Goal: Task Accomplishment & Management: Use online tool/utility

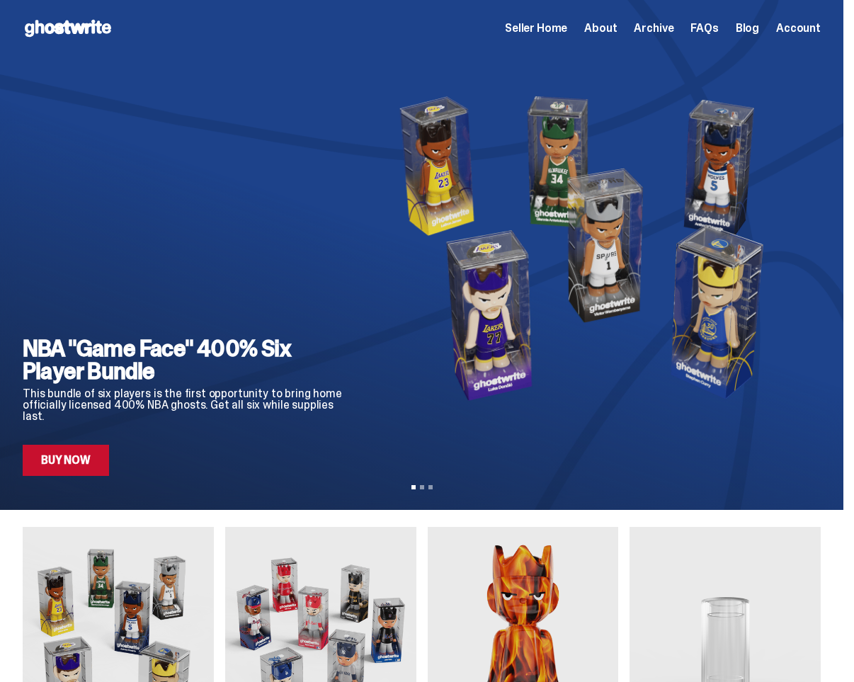
click at [567, 31] on span "Seller Home" at bounding box center [536, 28] width 62 height 11
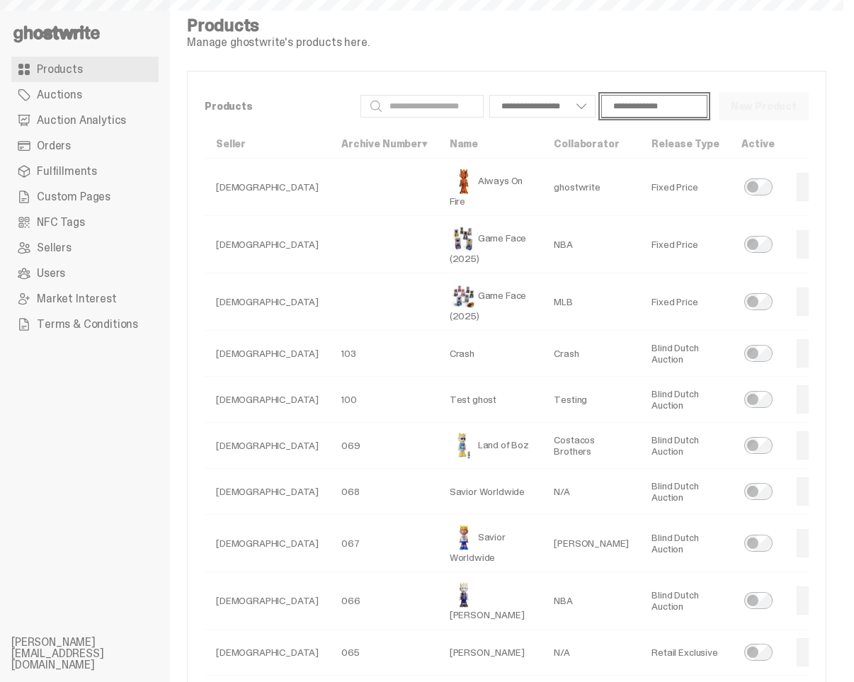
select select
click at [76, 122] on span "Auction Analytics" at bounding box center [81, 120] width 89 height 11
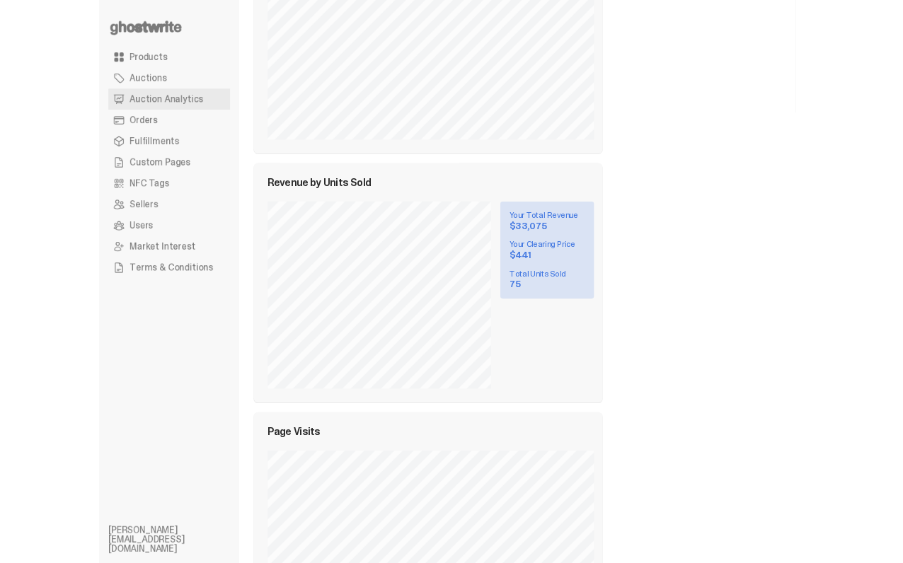
scroll to position [1122, 0]
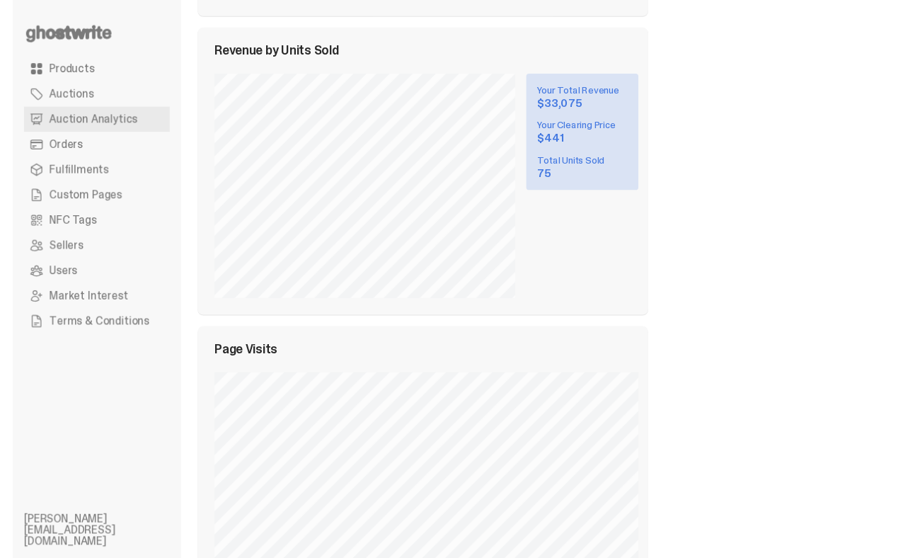
scroll to position [1068, 0]
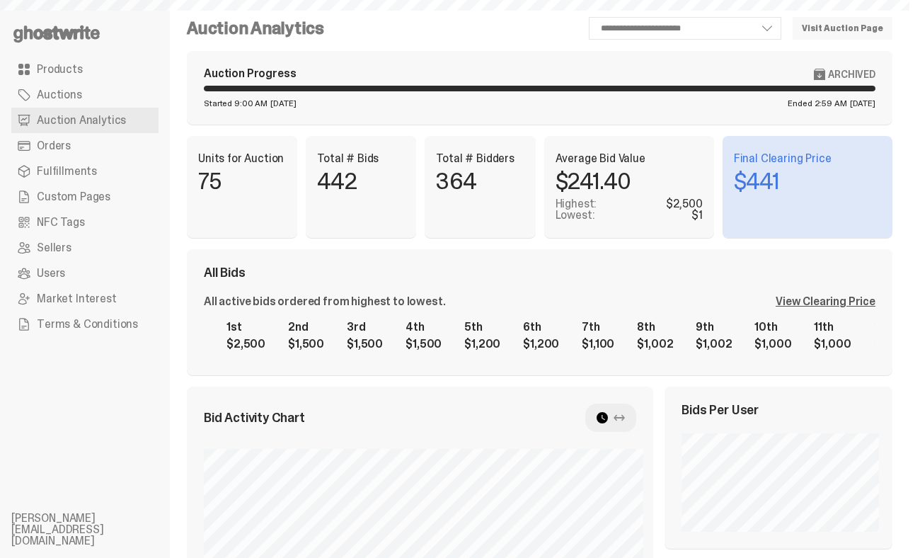
scroll to position [920, 0]
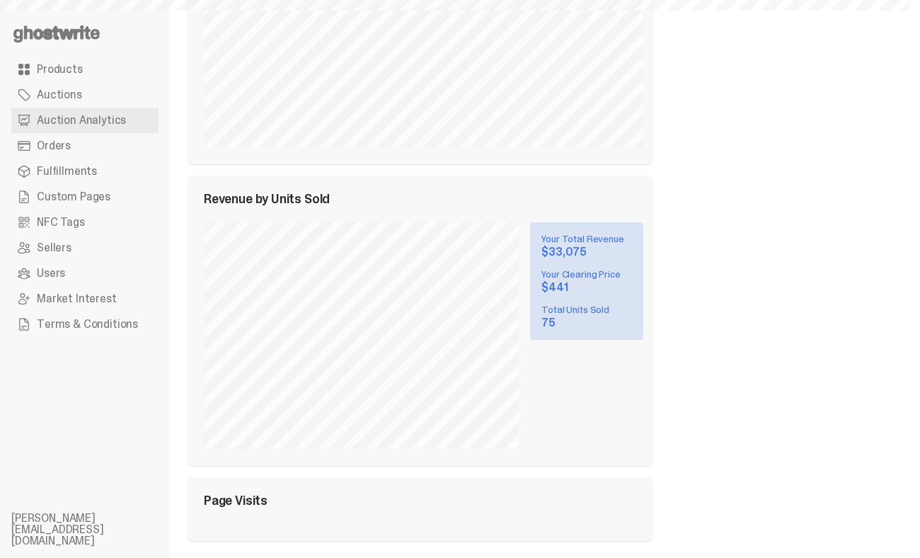
select select "**"
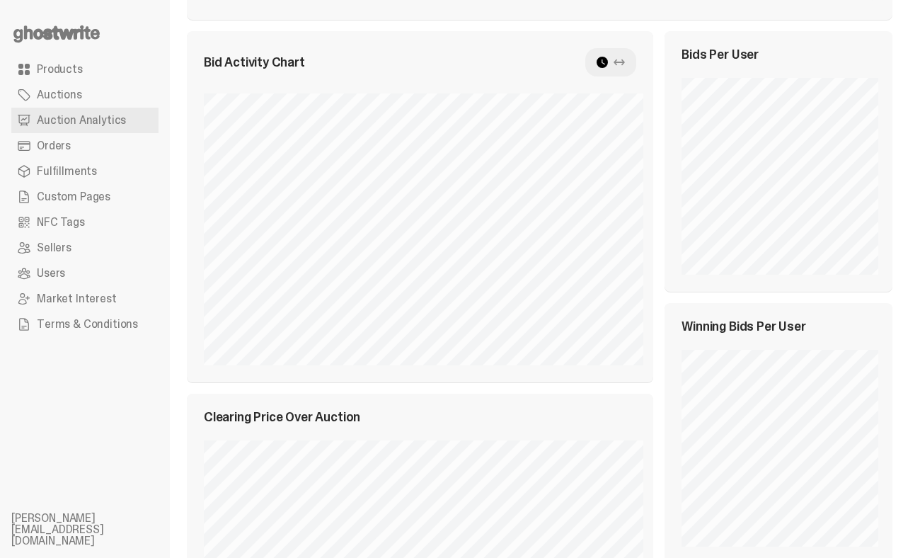
scroll to position [0, 0]
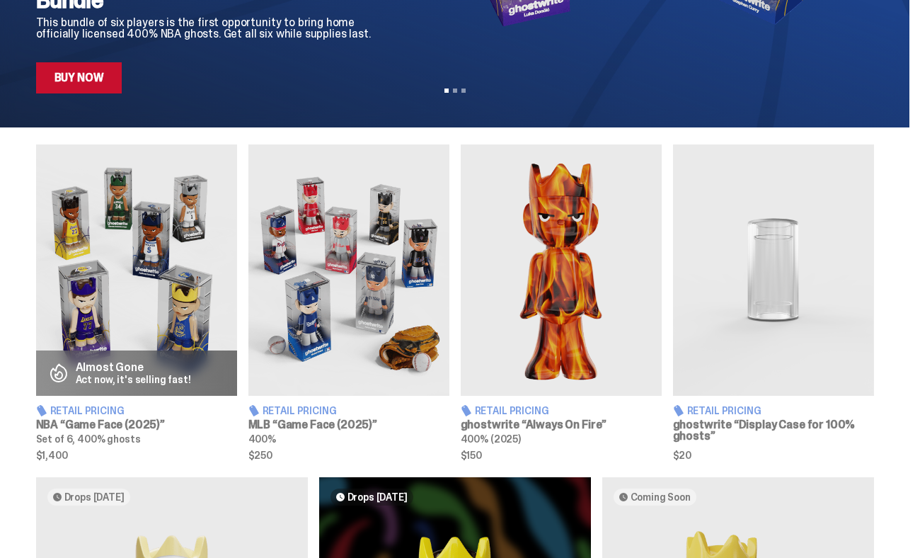
scroll to position [570, 0]
